Goal: Navigation & Orientation: Find specific page/section

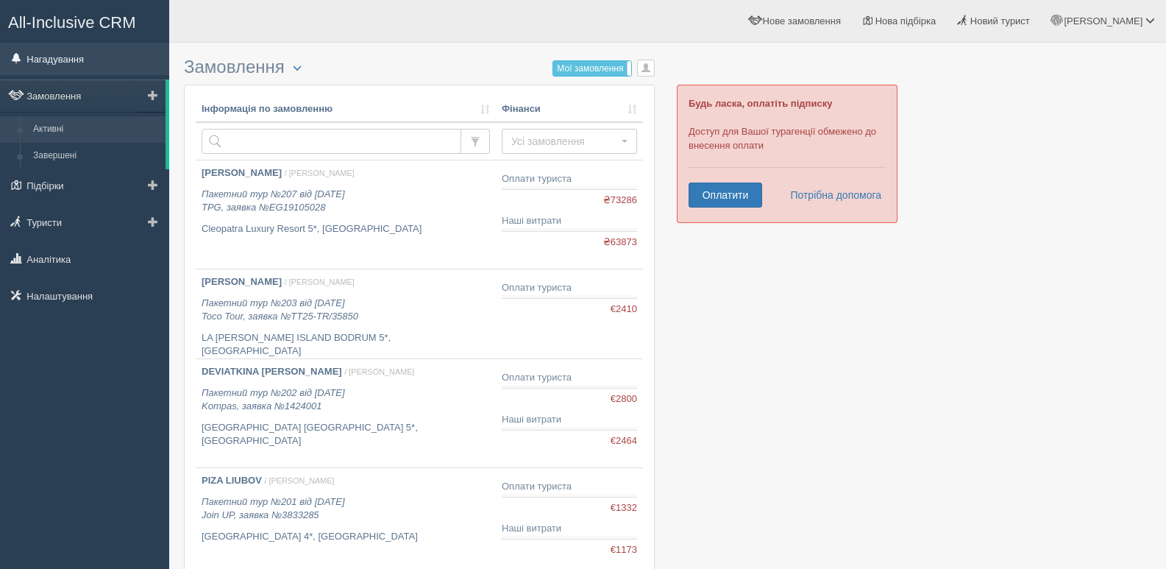
click at [65, 56] on link "Нагадування" at bounding box center [84, 59] width 169 height 32
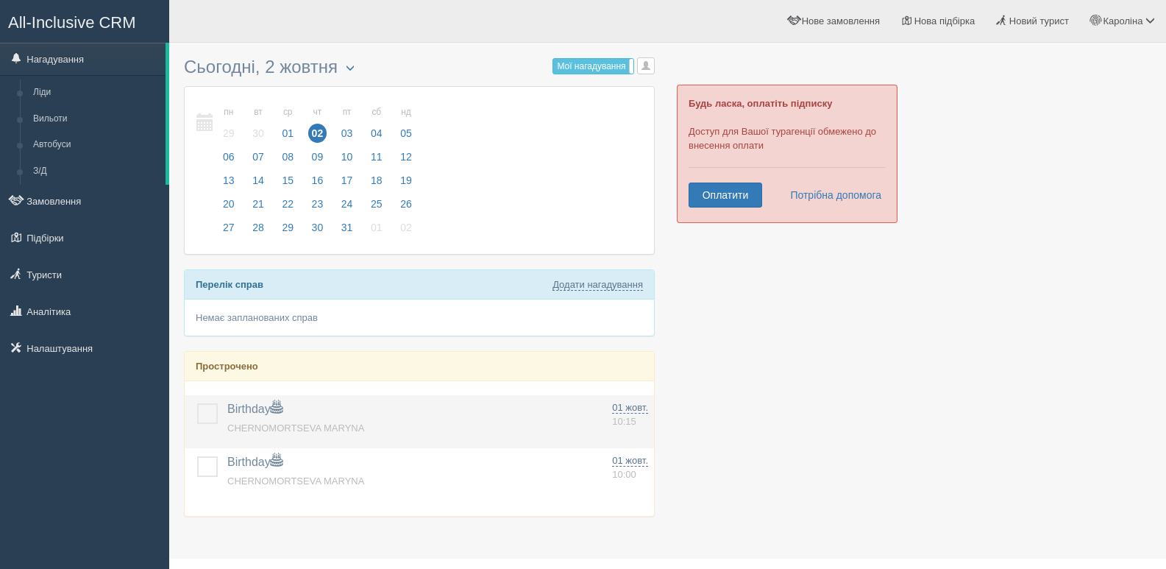
click at [270, 407] on span "Birthday" at bounding box center [254, 408] width 55 height 13
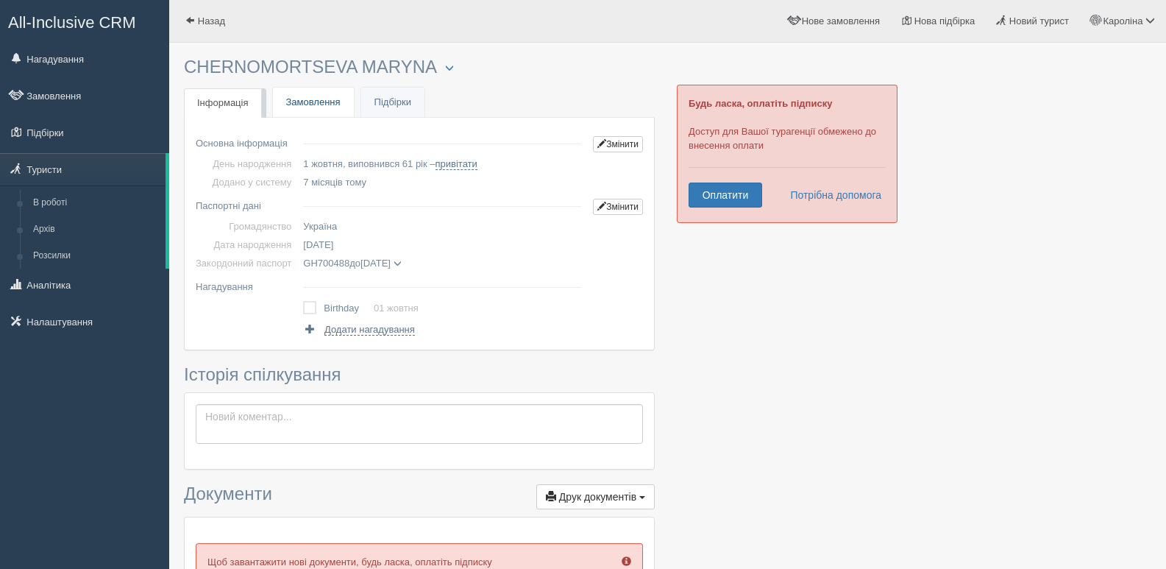
click at [318, 96] on link "Замовлення" at bounding box center [313, 103] width 81 height 30
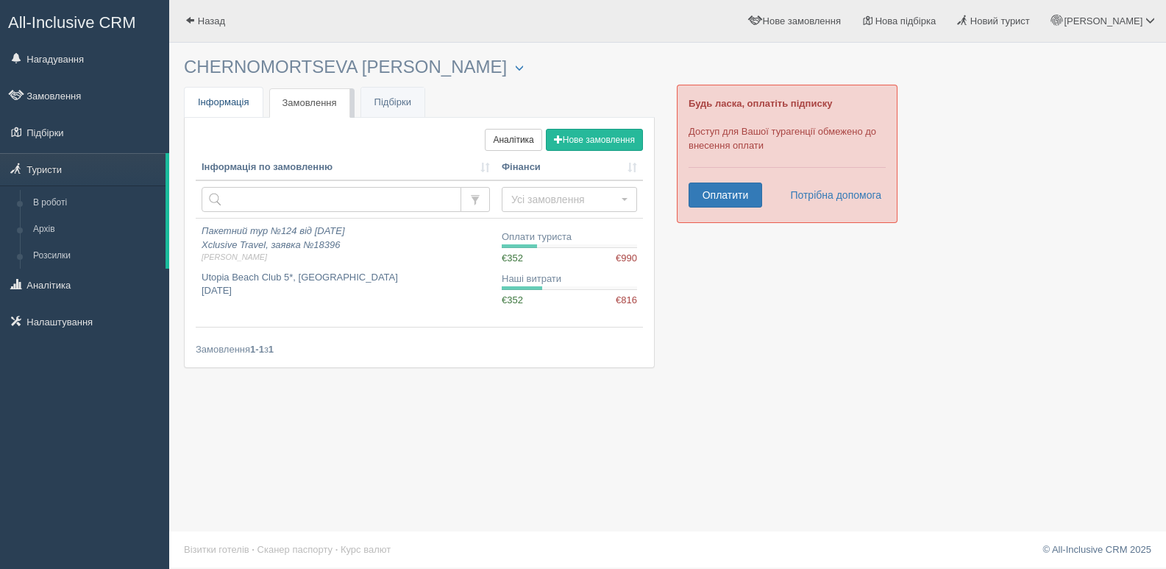
click at [238, 101] on span "Інформація" at bounding box center [223, 101] width 51 height 11
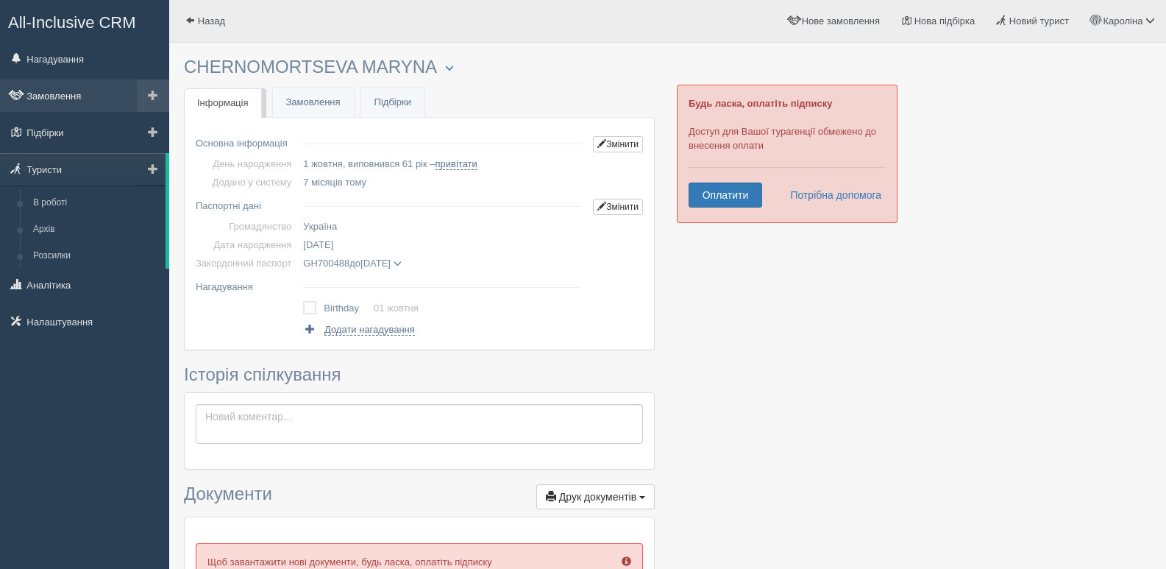
click at [82, 90] on link "Замовлення" at bounding box center [84, 95] width 169 height 32
